Goal: Task Accomplishment & Management: Use online tool/utility

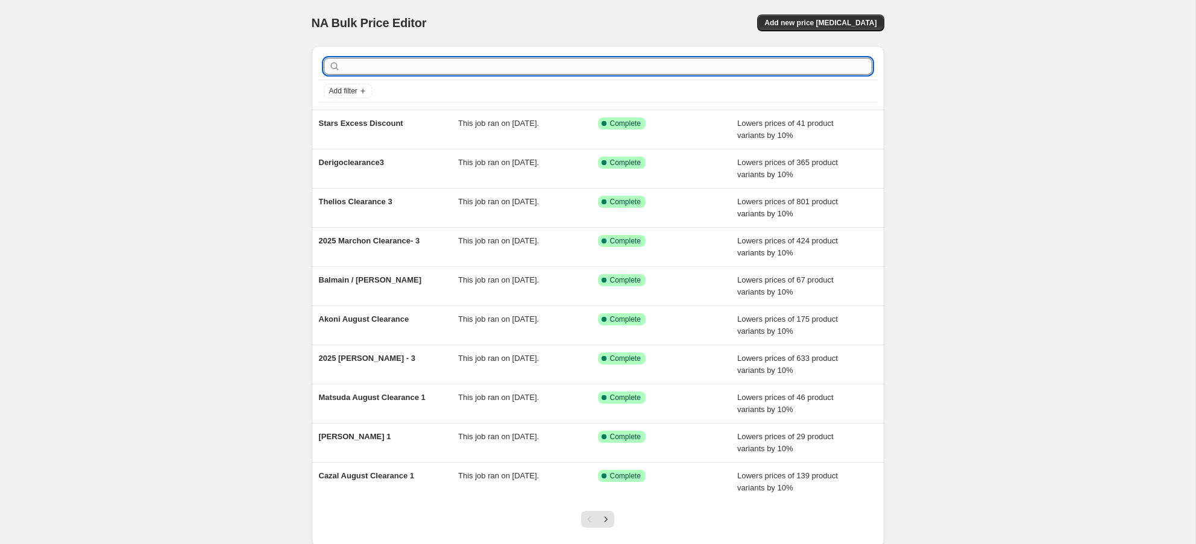
click at [476, 66] on input "text" at bounding box center [607, 66] width 529 height 17
type input "kering"
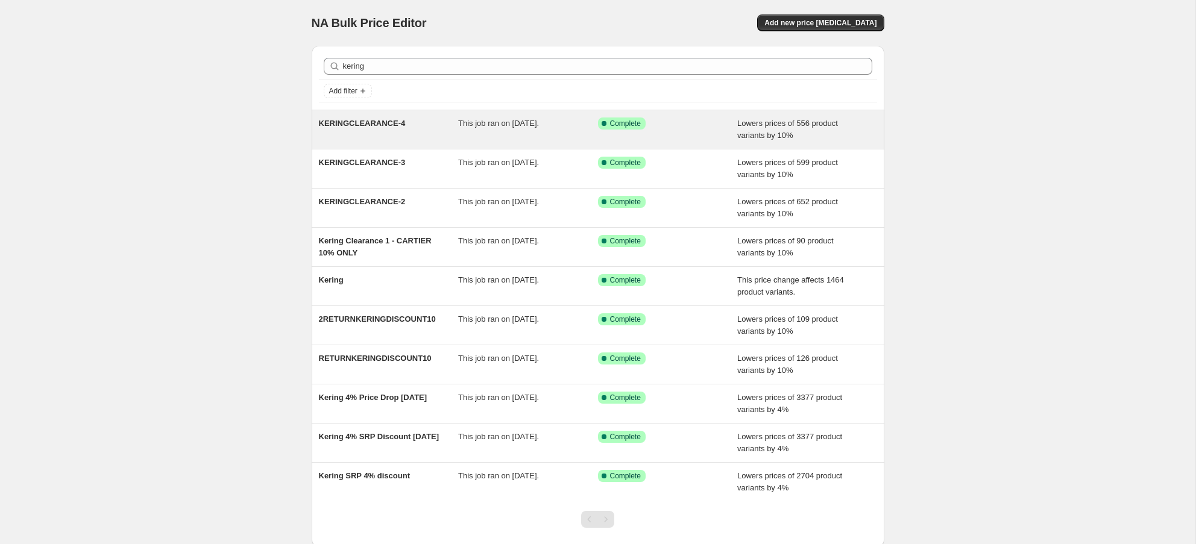
click at [372, 124] on span "KERINGCLEARANCE-4" at bounding box center [362, 123] width 87 height 9
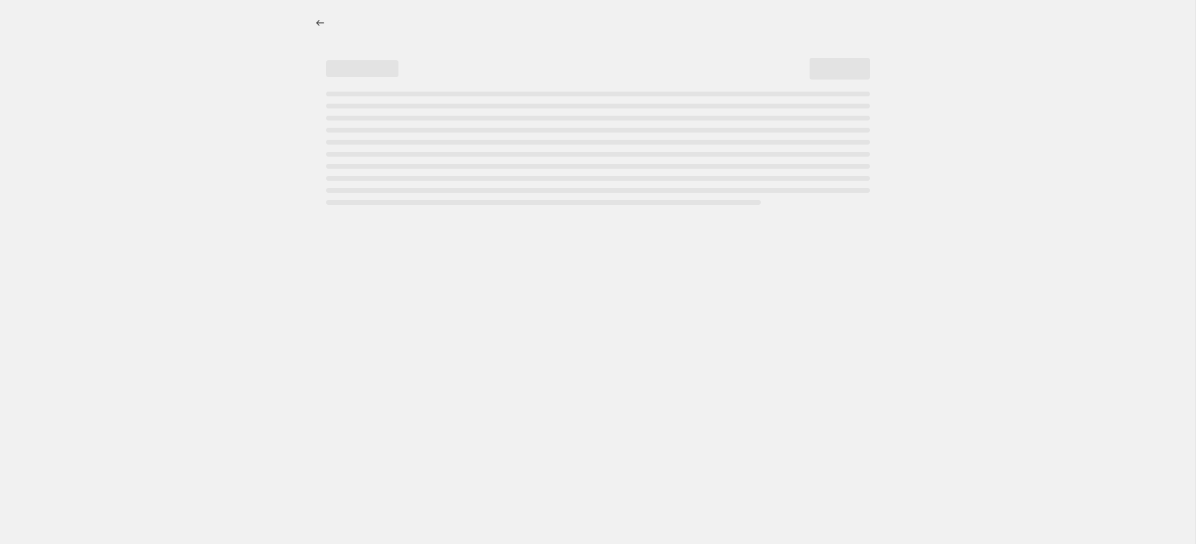
select select "percentage"
select select "no_change"
select select "tag"
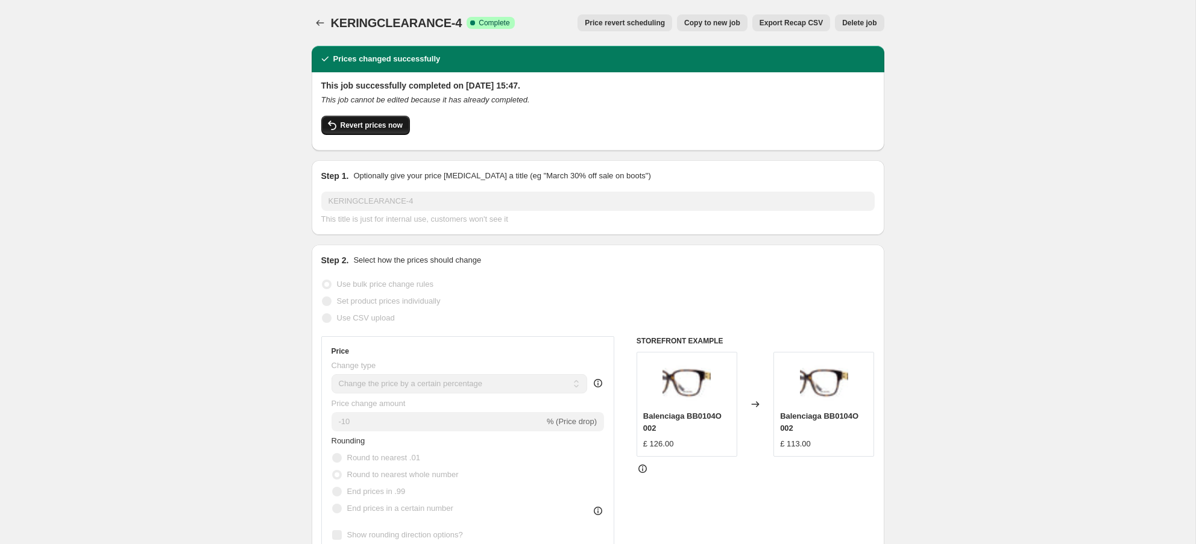
click at [389, 122] on span "Revert prices now" at bounding box center [372, 126] width 62 height 10
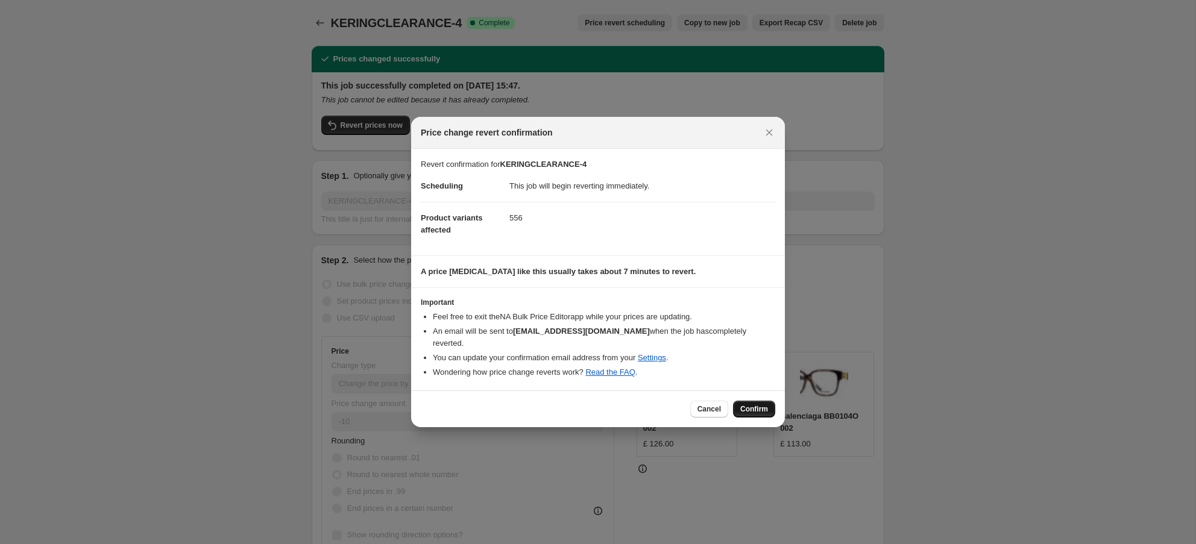
click at [743, 404] on span "Confirm" at bounding box center [754, 409] width 28 height 10
